Goal: Task Accomplishment & Management: Manage account settings

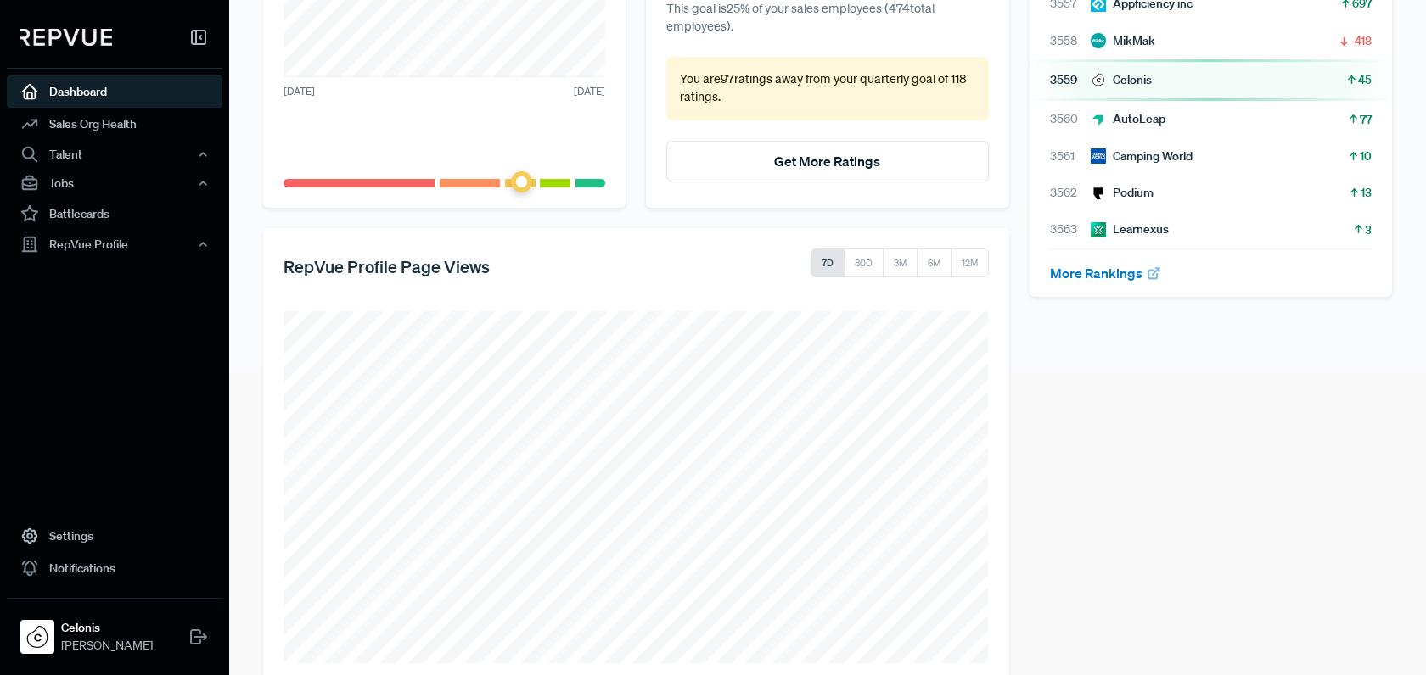
scroll to position [337, 0]
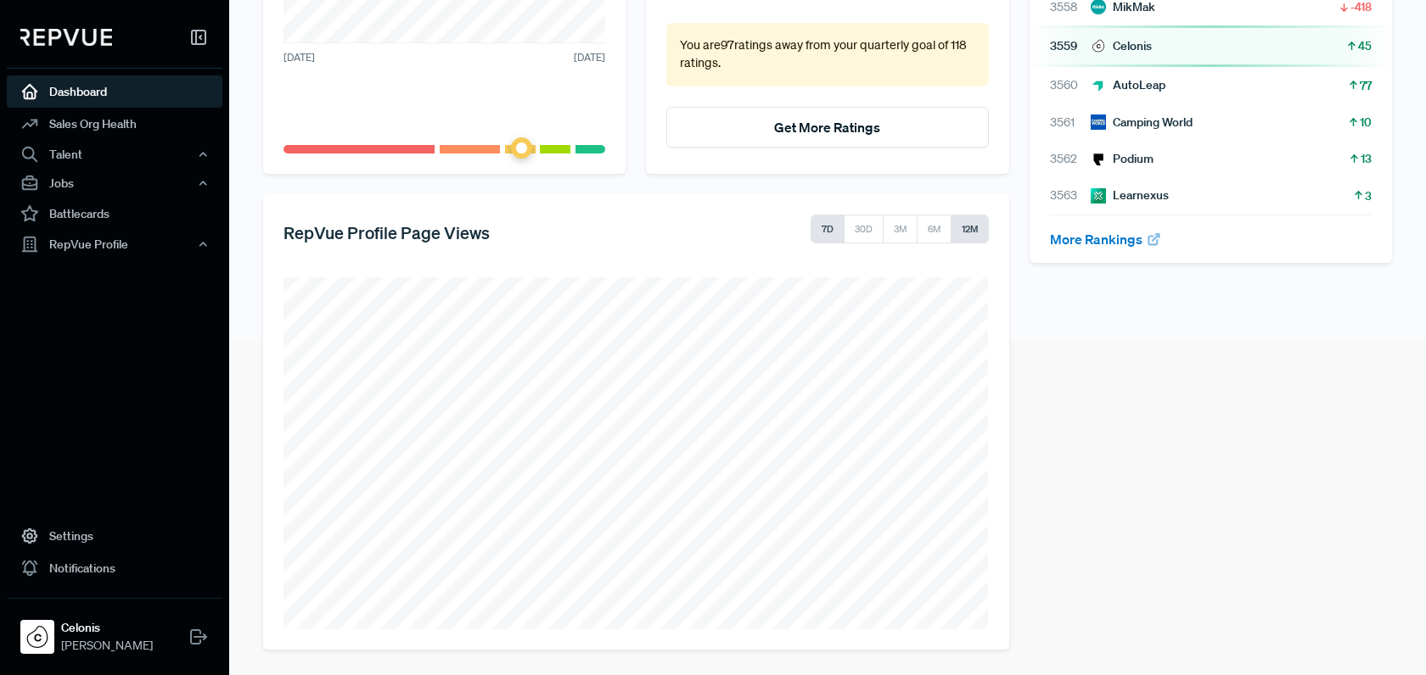
click at [956, 229] on button "12M" at bounding box center [969, 229] width 38 height 29
click at [98, 182] on div "Jobs" at bounding box center [115, 183] width 216 height 29
click at [88, 216] on link "Job Listings" at bounding box center [138, 215] width 216 height 27
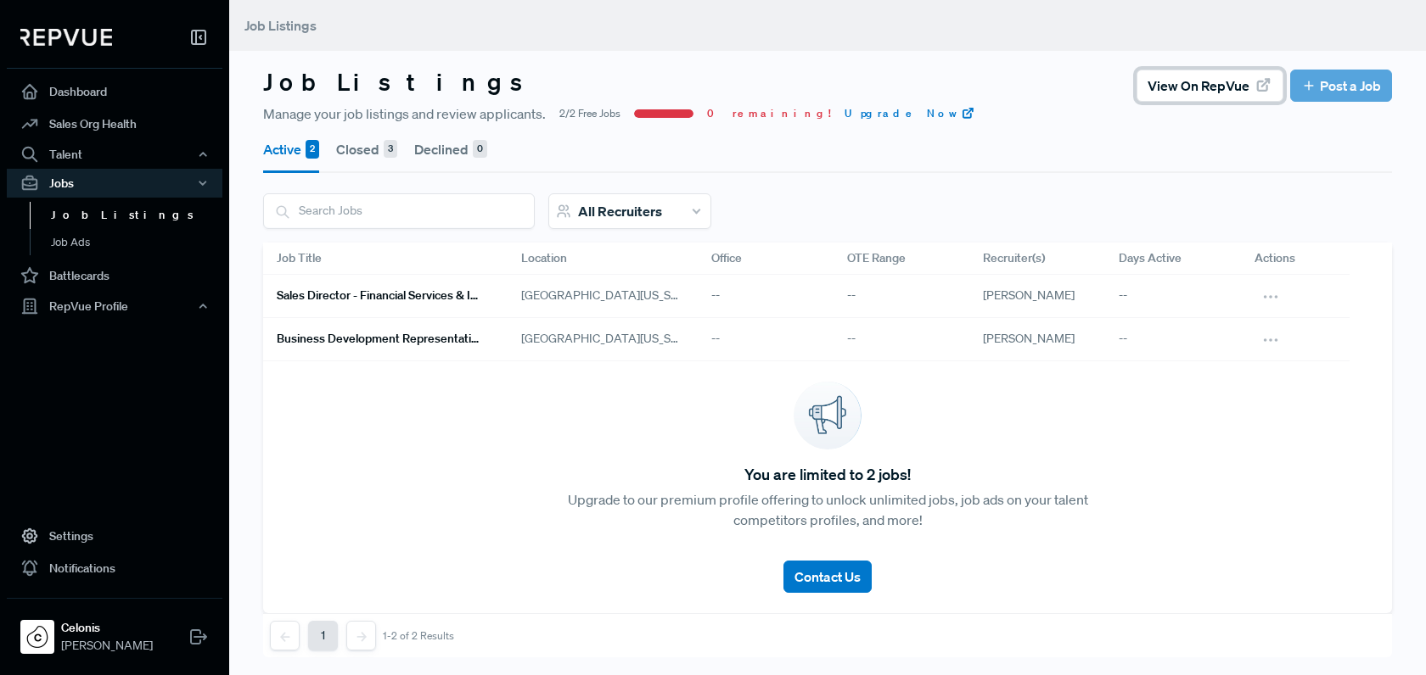
click at [1210, 85] on span "View on RepVue" at bounding box center [1198, 86] width 102 height 20
